Goal: Transaction & Acquisition: Purchase product/service

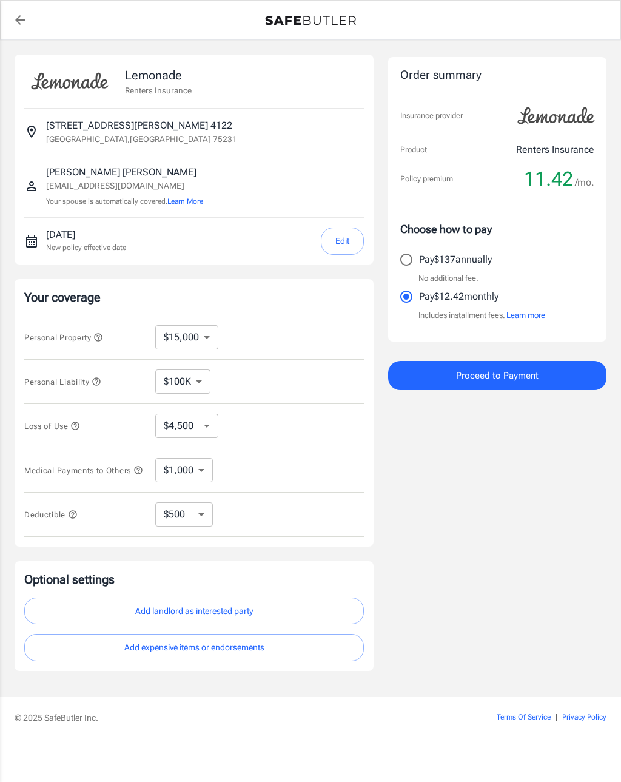
select select "15000"
select select "500"
click at [216, 334] on select "$10,000 $15,000 $20,000 $25,000 $30,000 $40,000 $50,000 $100K $150K $200K $250K" at bounding box center [186, 337] width 63 height 24
select select "10000"
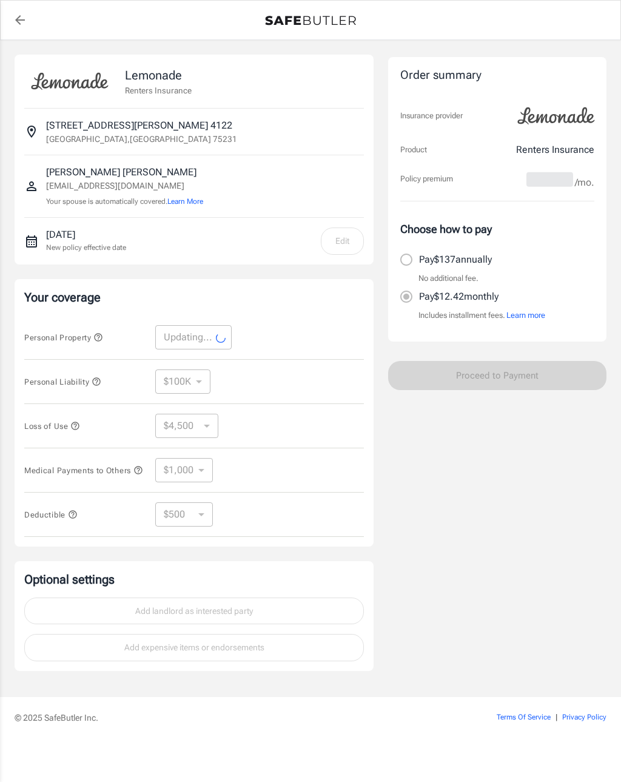
select select "10000"
select select "3000"
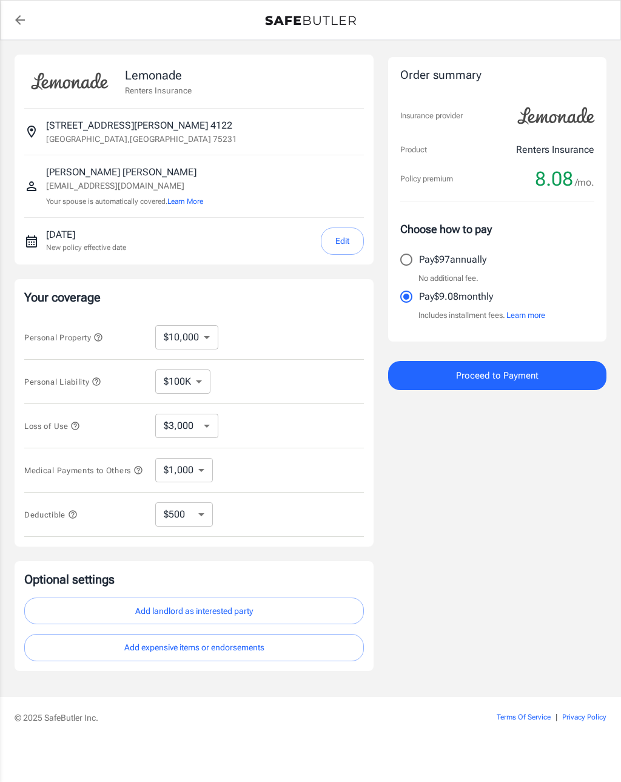
click at [207, 428] on select "$3,000 $6,000 $12,000 $21,000 $36,000 $60,000 $96,000 $153K $198K" at bounding box center [186, 426] width 63 height 24
click at [204, 471] on select "$1,000 $2,000 $3,000 $4,000 $5,000" at bounding box center [184, 470] width 58 height 24
click at [204, 521] on select "$250 $500 $1,000 $2,500" at bounding box center [184, 514] width 58 height 24
select select "2500"
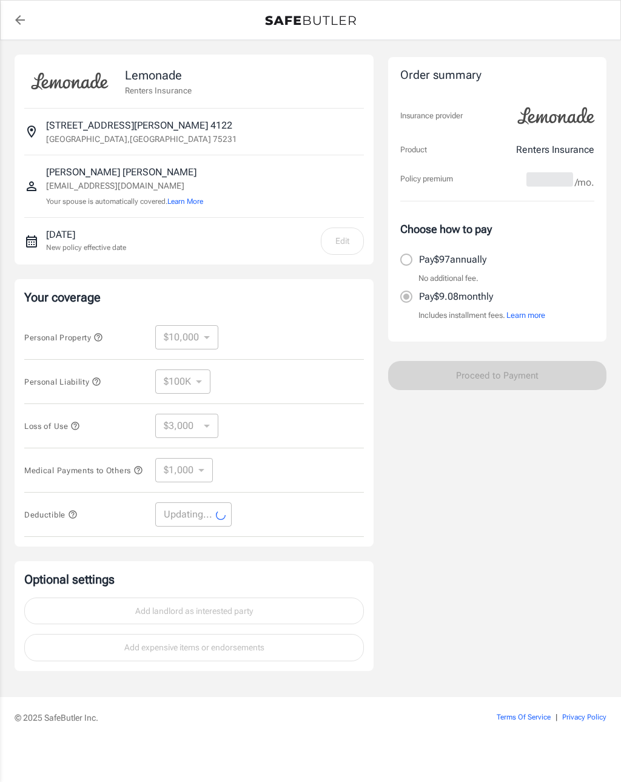
select select "2500"
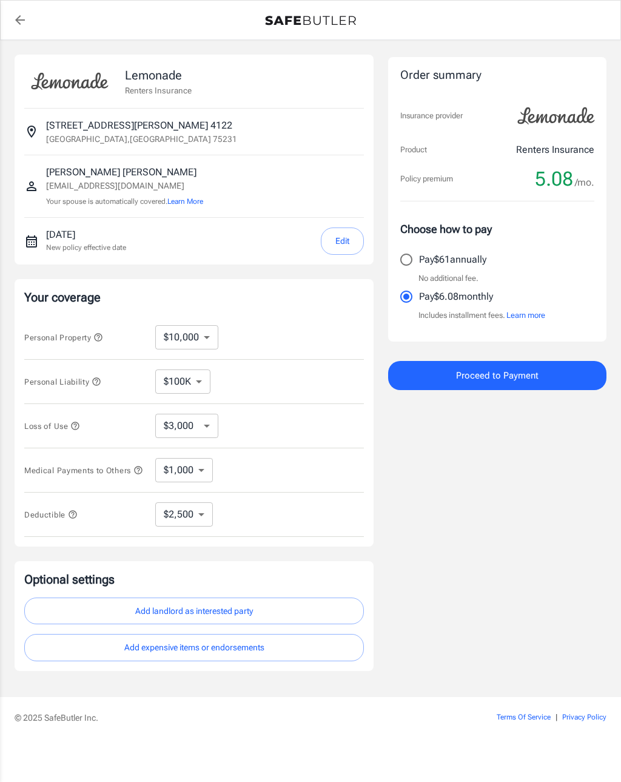
click at [409, 261] on input "Pay $61 annually" at bounding box center [406, 259] width 25 height 25
radio input "true"
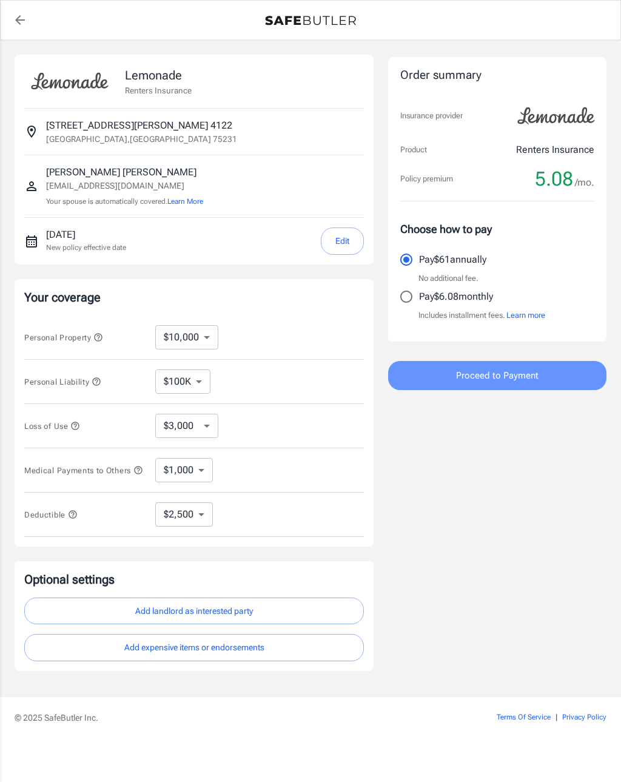
click at [512, 377] on span "Proceed to Payment" at bounding box center [497, 375] width 82 height 16
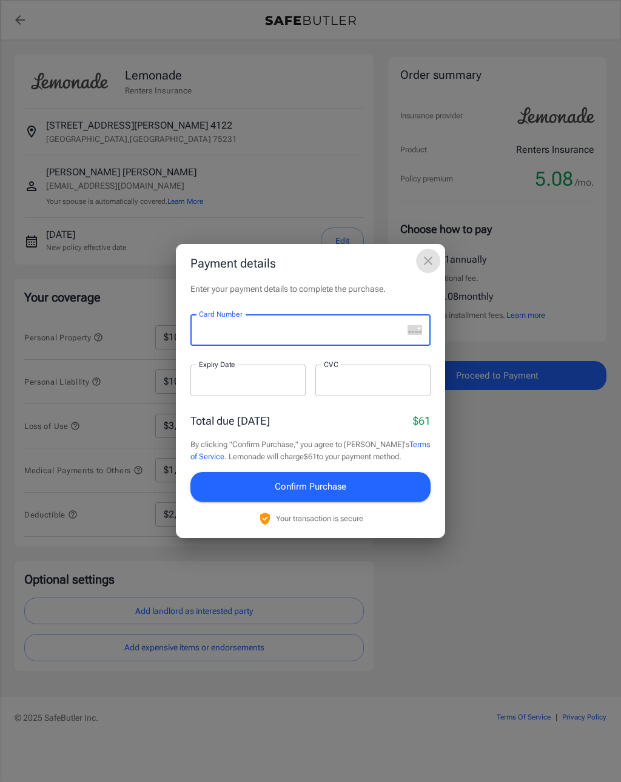
click at [427, 259] on icon "close" at bounding box center [428, 260] width 15 height 15
